Goal: Task Accomplishment & Management: Use online tool/utility

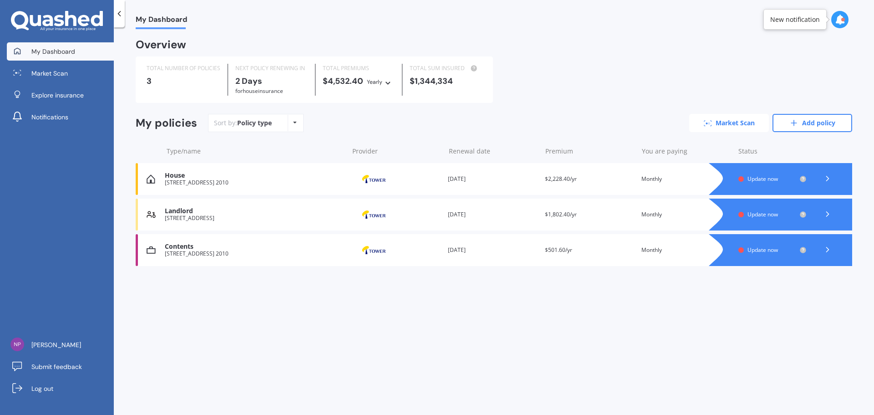
click at [744, 121] on link "Market Scan" at bounding box center [729, 123] width 80 height 18
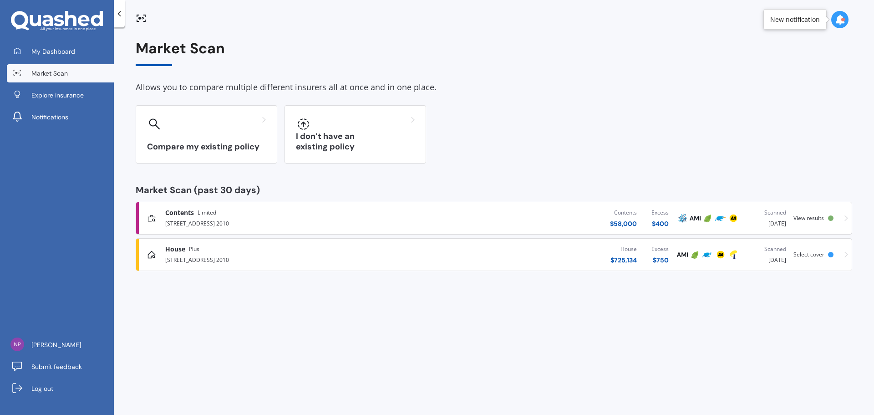
click at [815, 222] on div "Contents Limited [STREET_ADDRESS] 2010 Contents $ 58,000 Excess $ 400 Scanned […" at bounding box center [494, 217] width 708 height 27
